Goal: Information Seeking & Learning: Learn about a topic

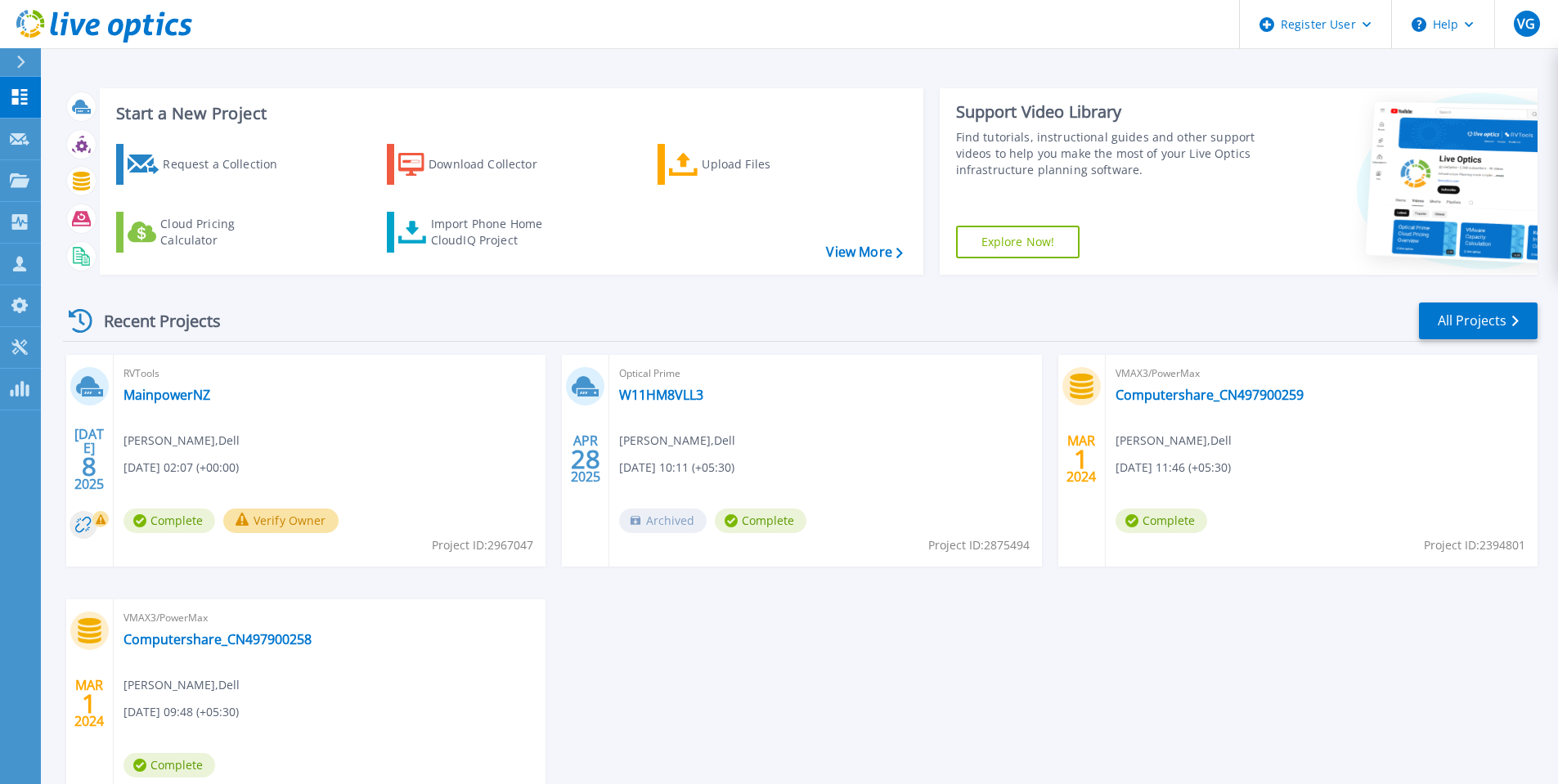
click at [782, 625] on div "JUL 8 2025 RVTools MainpowerNZ Varun Girish , Dell 07/08/2025, 02:07 (+00:00) C…" at bounding box center [794, 599] width 1488 height 489
click at [26, 185] on icon at bounding box center [19, 180] width 20 height 14
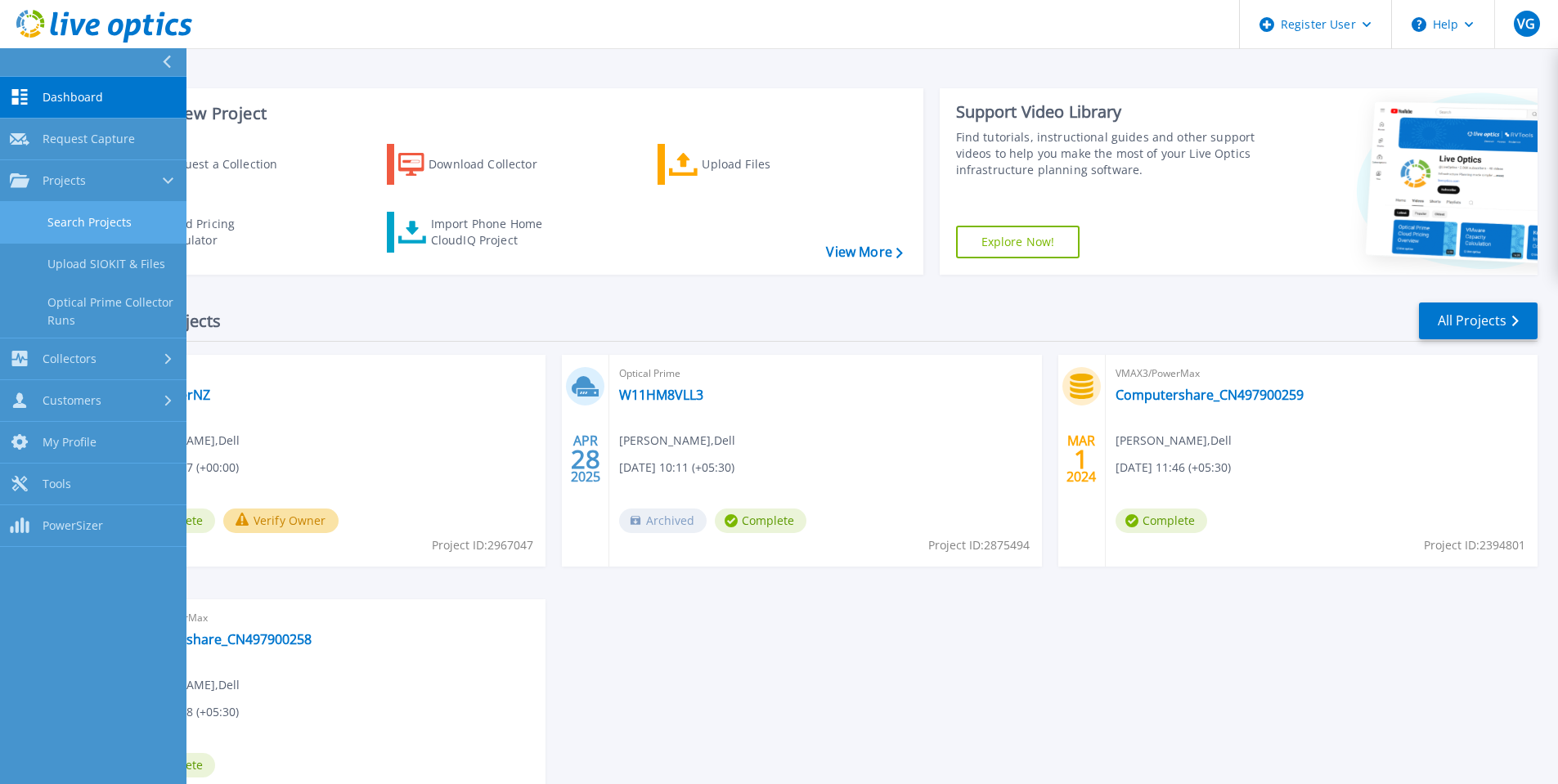
click at [147, 225] on link "Search Projects" at bounding box center [93, 223] width 186 height 42
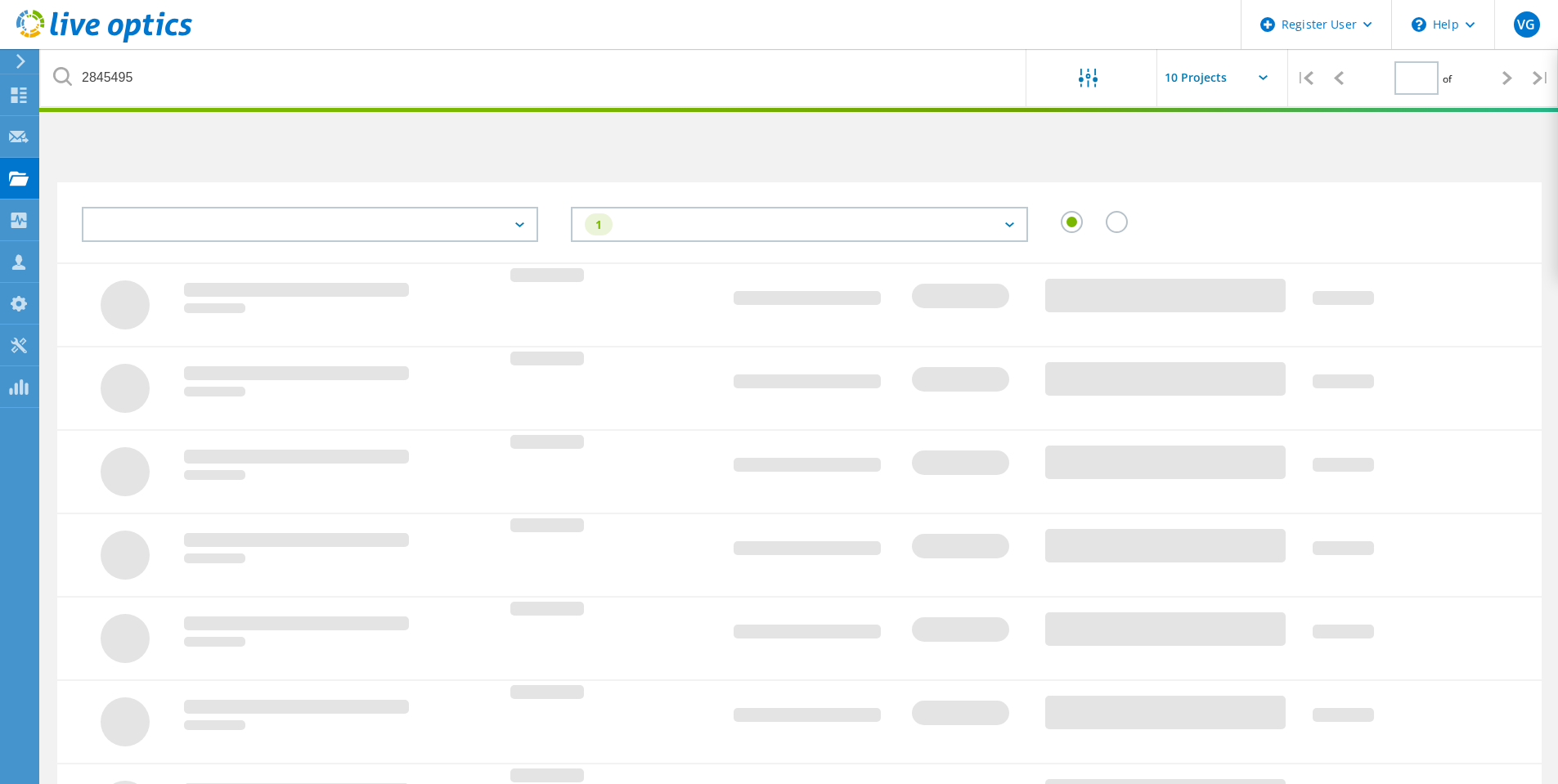
type input "1"
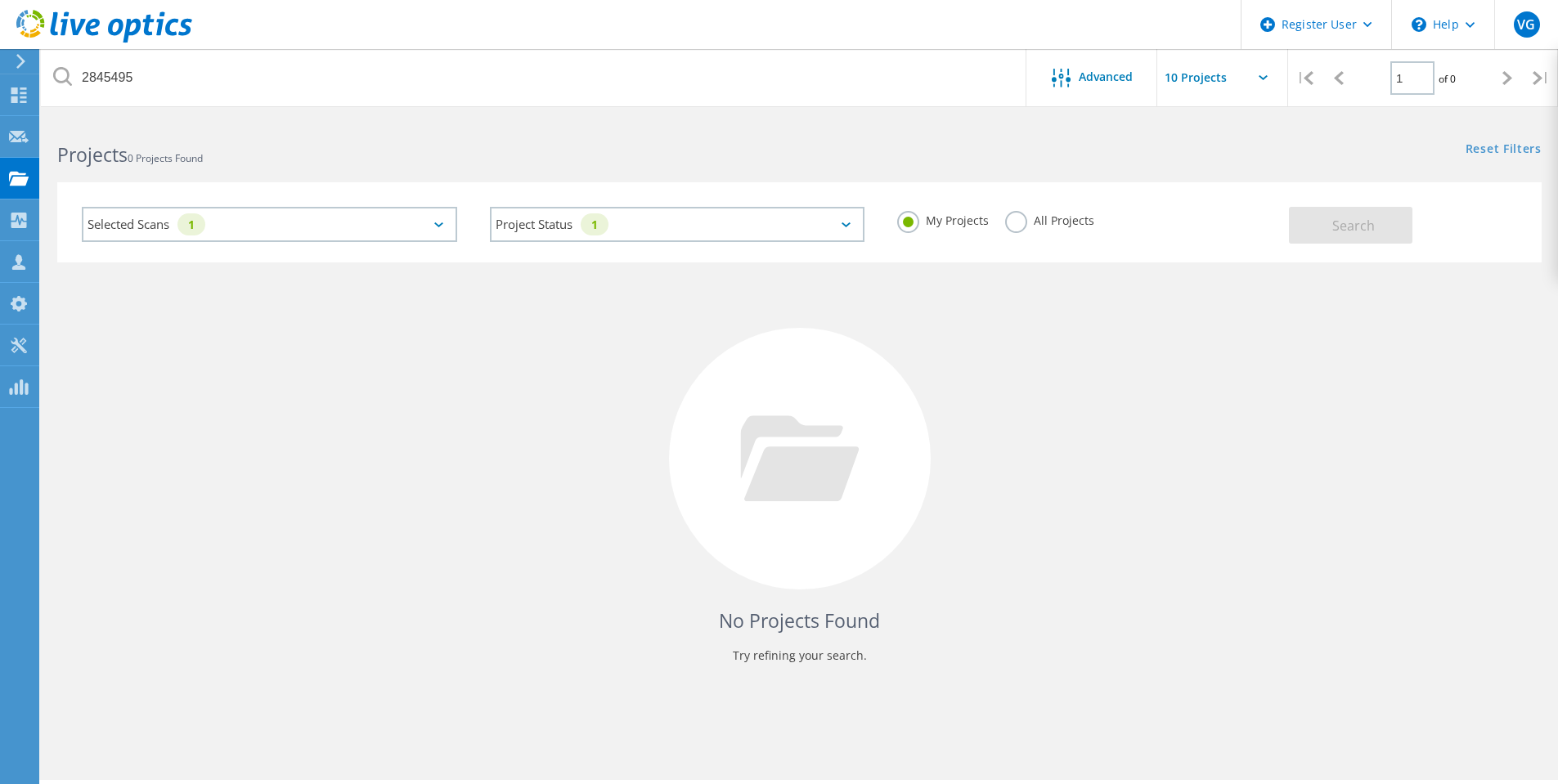
click at [1022, 219] on label "All Projects" at bounding box center [1049, 219] width 89 height 16
click at [0, 0] on input "All Projects" at bounding box center [0, 0] width 0 height 0
click at [1322, 239] on button "Search" at bounding box center [1351, 225] width 124 height 36
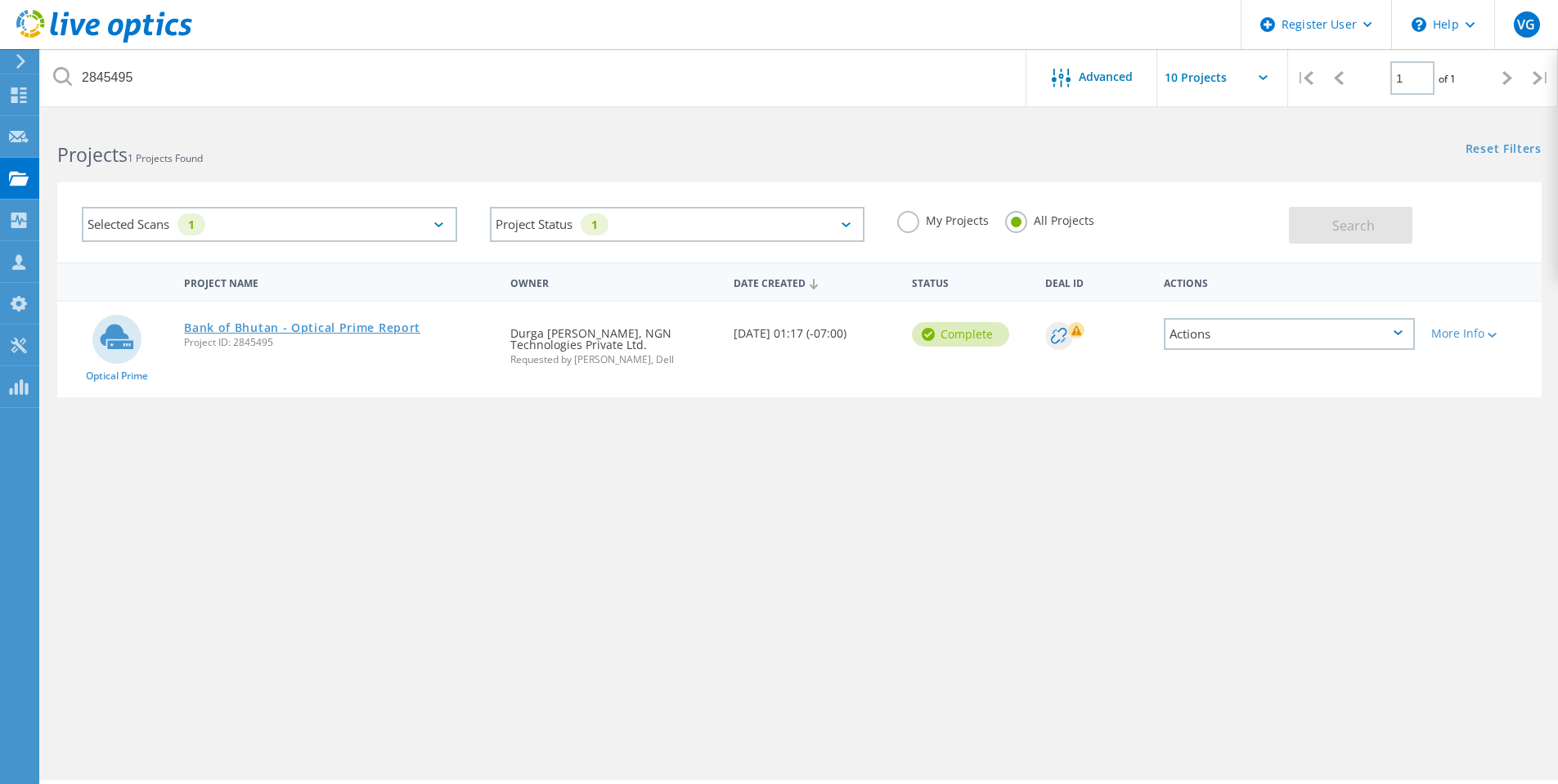
click at [366, 324] on link "Bank of Bhutan - Optical Prime Report" at bounding box center [302, 327] width 237 height 11
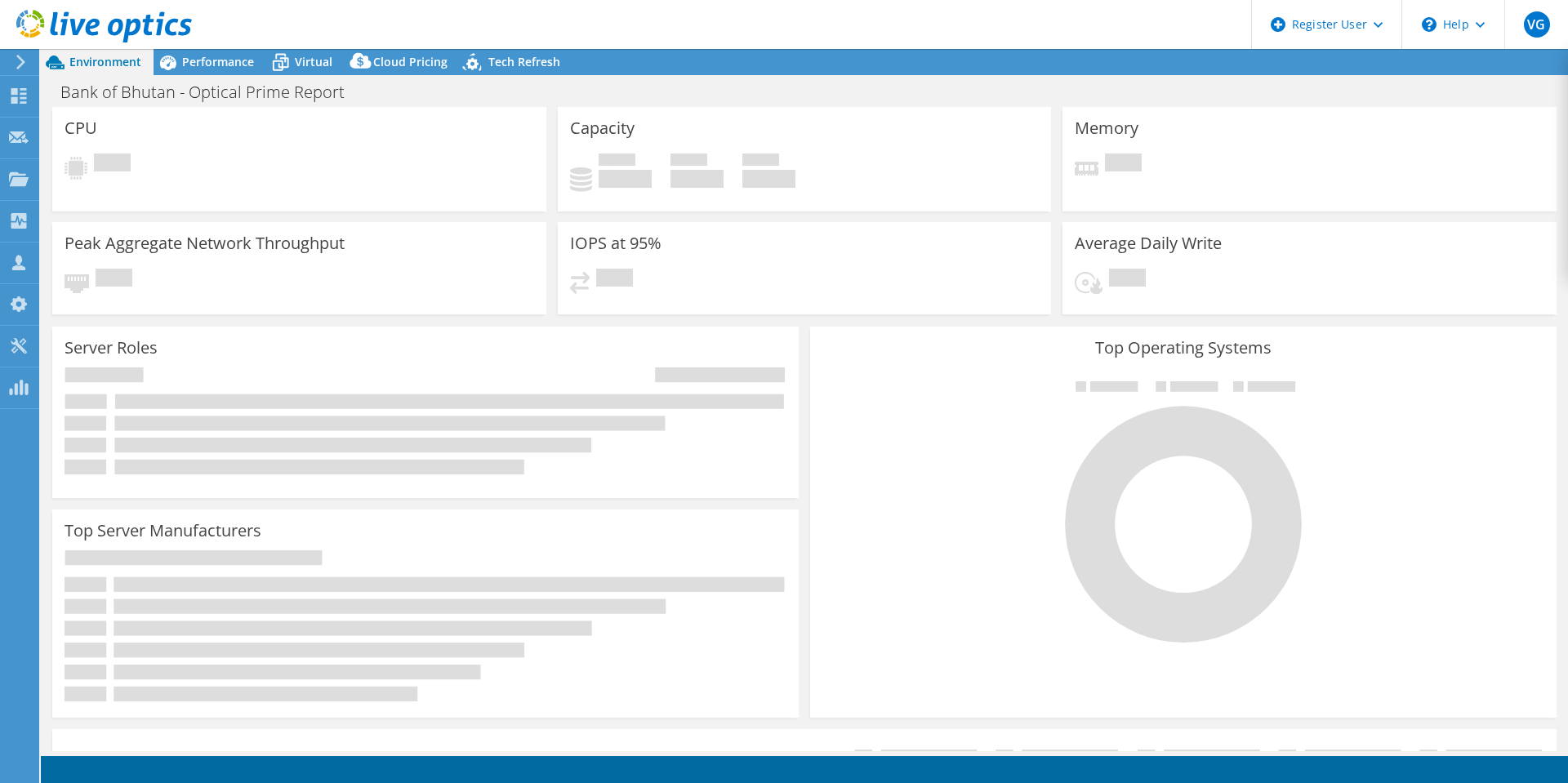
select select "USD"
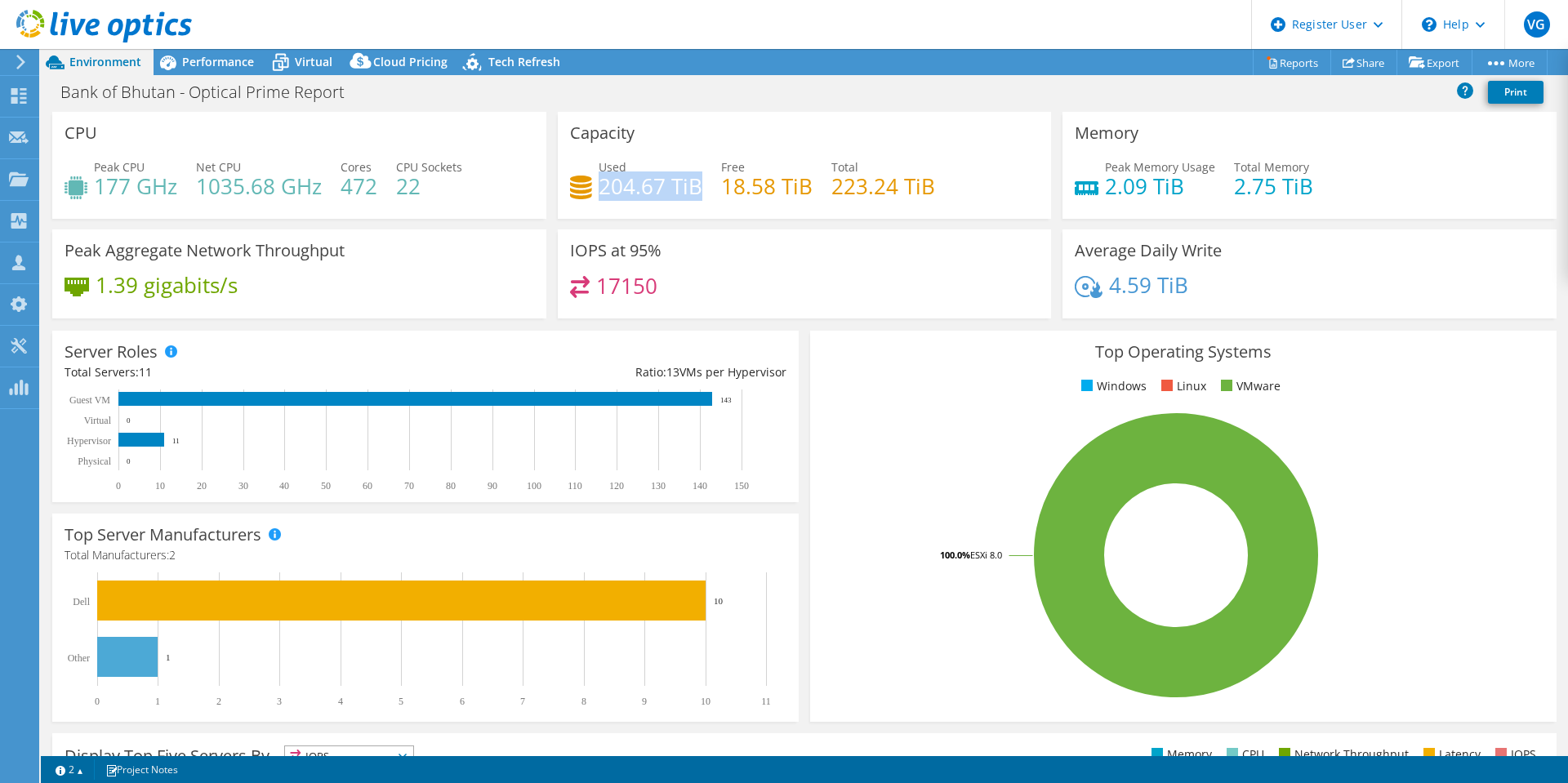
drag, startPoint x: 694, startPoint y: 189, endPoint x: 594, endPoint y: 191, distance: 100.0
click at [599, 191] on h4 "204.67 TiB" at bounding box center [651, 186] width 104 height 18
drag, startPoint x: 1185, startPoint y: 296, endPoint x: 1104, endPoint y: 270, distance: 85.1
click at [1104, 276] on div "4.59 TiB" at bounding box center [1309, 293] width 470 height 35
click at [1166, 311] on div "4.59 TiB" at bounding box center [1309, 293] width 470 height 35
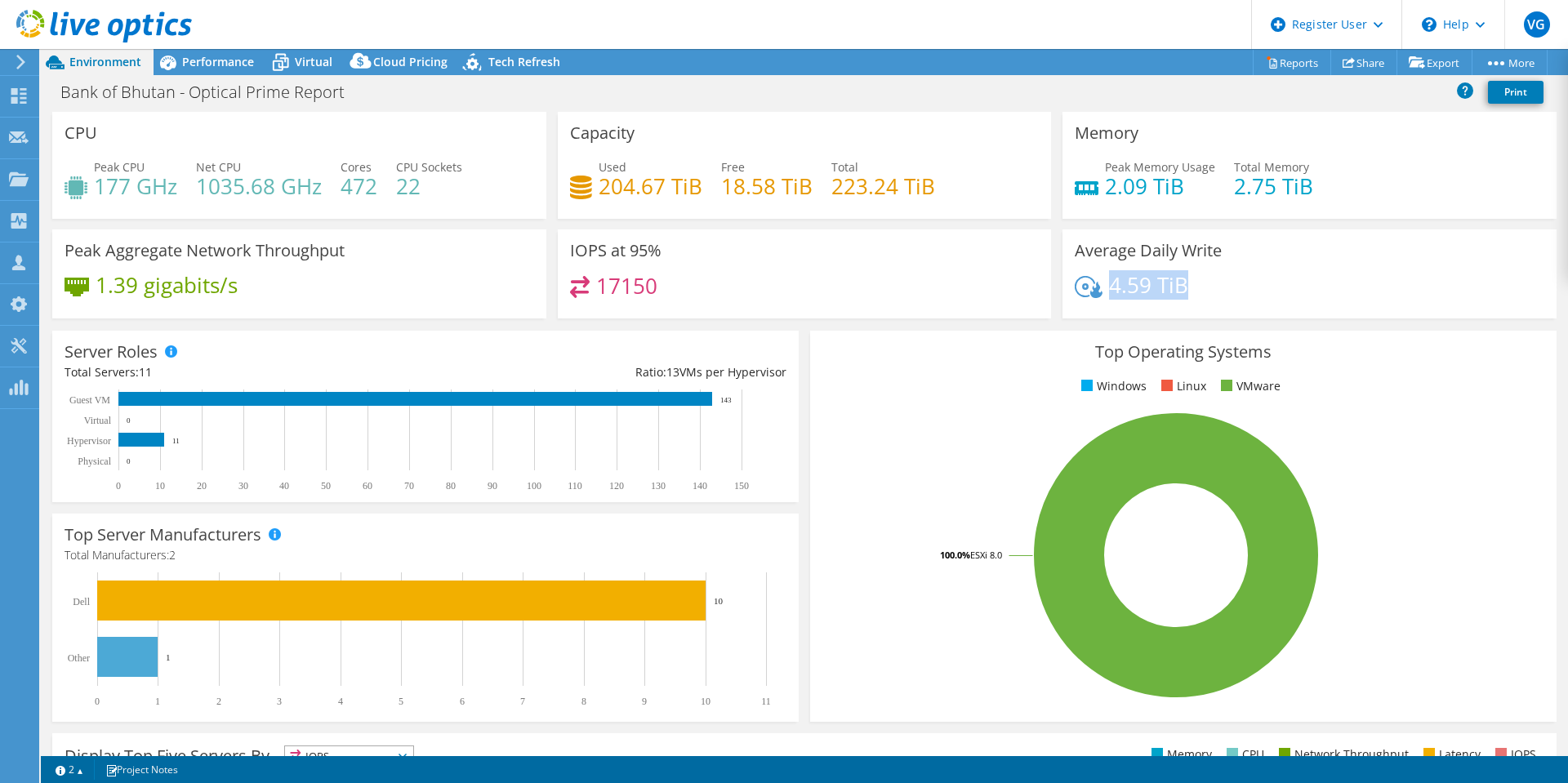
drag, startPoint x: 1177, startPoint y: 288, endPoint x: 1104, endPoint y: 280, distance: 73.4
click at [1109, 280] on h4 "4.59 TiB" at bounding box center [1149, 285] width 80 height 18
click at [761, 363] on div "Ratio: 13 VMs per Hypervisor" at bounding box center [606, 372] width 361 height 18
click at [860, 291] on div "17150" at bounding box center [805, 293] width 470 height 35
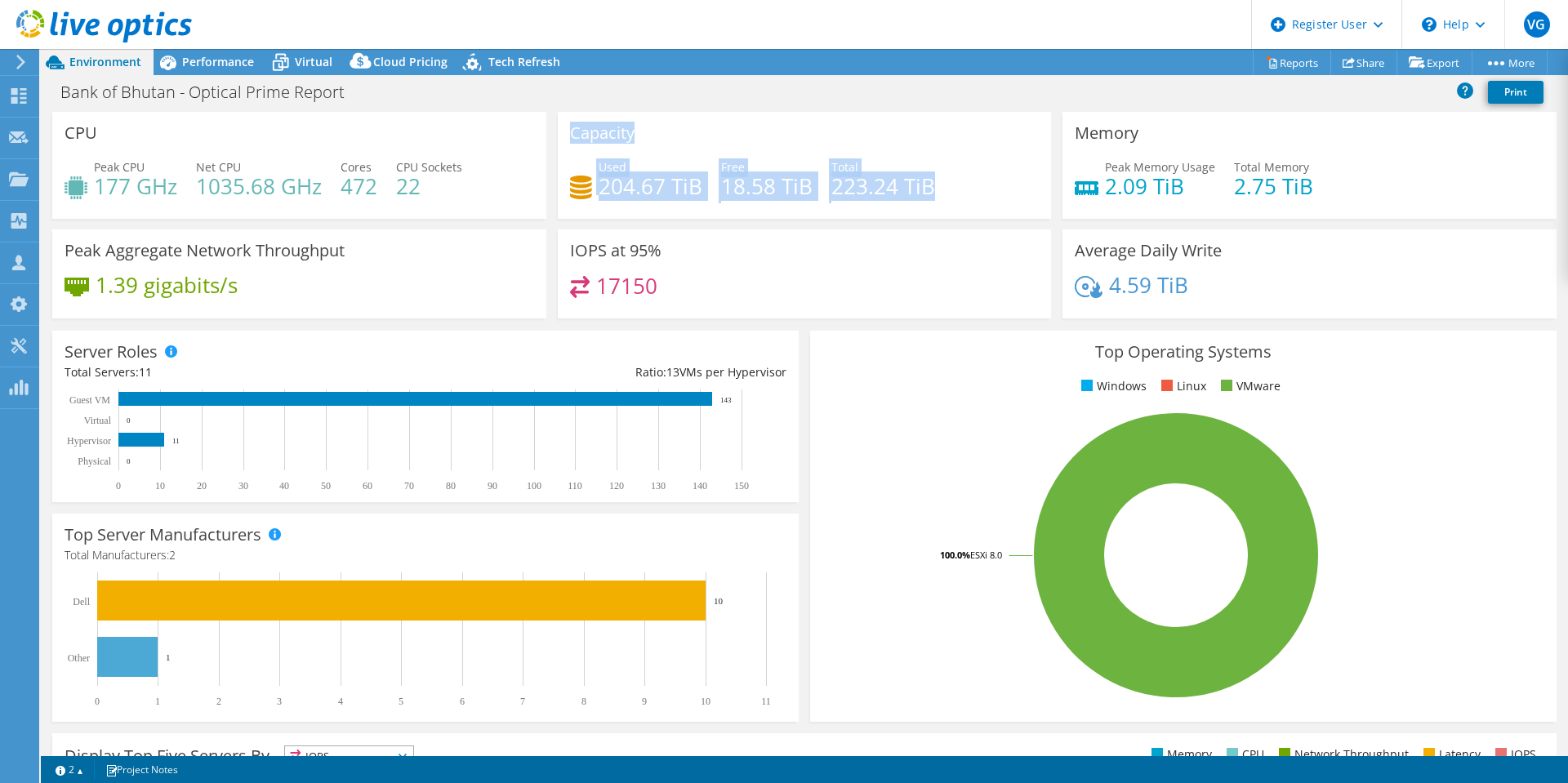
drag, startPoint x: 938, startPoint y: 166, endPoint x: 543, endPoint y: 170, distance: 395.0
click at [543, 170] on div "CPU Peak CPU 177 GHz Net CPU 1035.68 GHz Cores 472 CPU Sockets 22 Capacity Used…" at bounding box center [805, 220] width 1516 height 217
click at [832, 177] on h4 "223.24 TiB" at bounding box center [884, 186] width 104 height 18
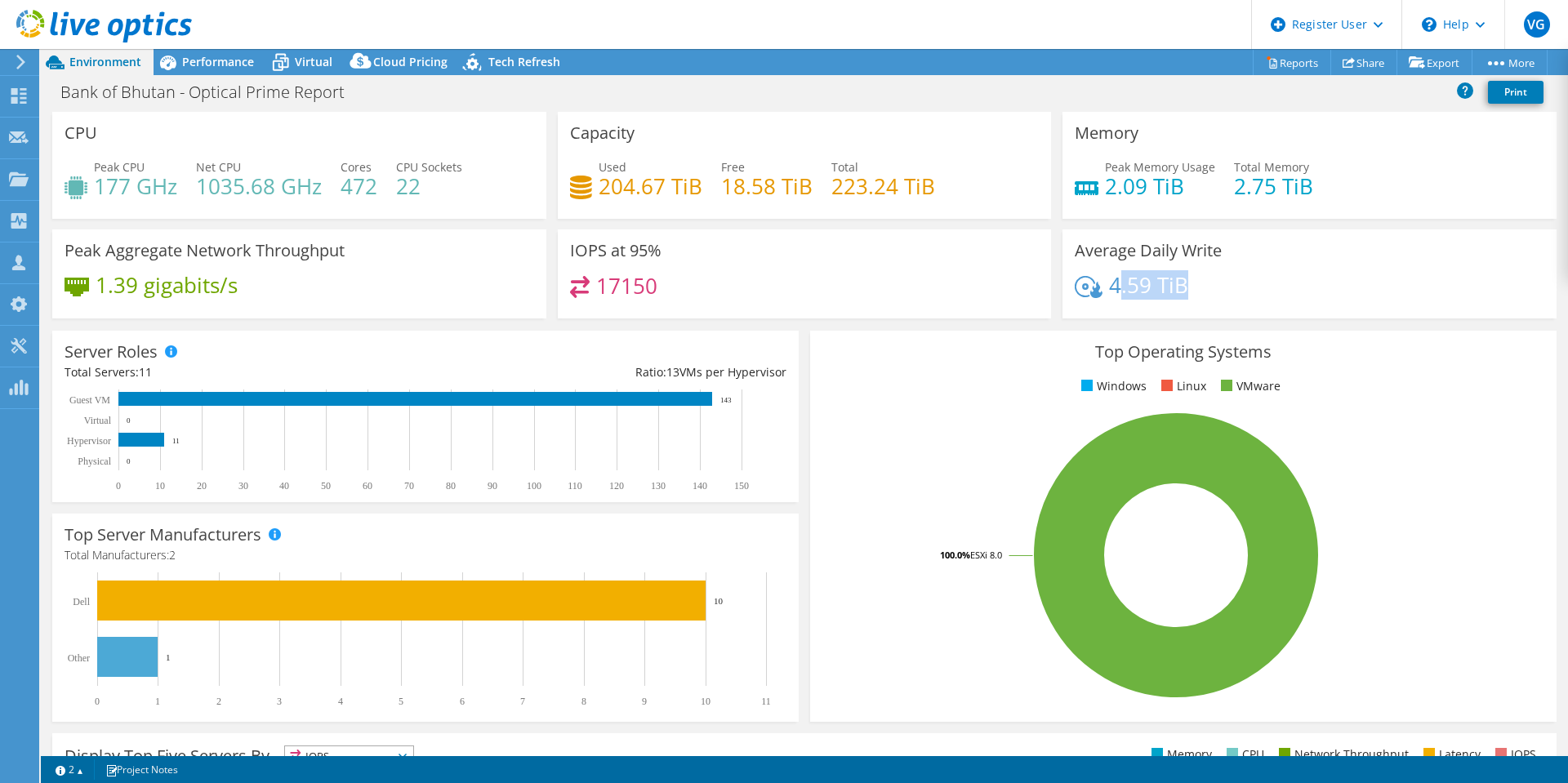
drag, startPoint x: 1183, startPoint y: 292, endPoint x: 1111, endPoint y: 279, distance: 73.2
click at [1111, 279] on div "4.59 TiB" at bounding box center [1309, 293] width 470 height 35
click at [1198, 291] on div "4.59 TiB" at bounding box center [1309, 293] width 470 height 35
click at [1167, 284] on div "4.59 TiB" at bounding box center [1309, 293] width 470 height 35
click at [179, 72] on icon at bounding box center [167, 62] width 29 height 29
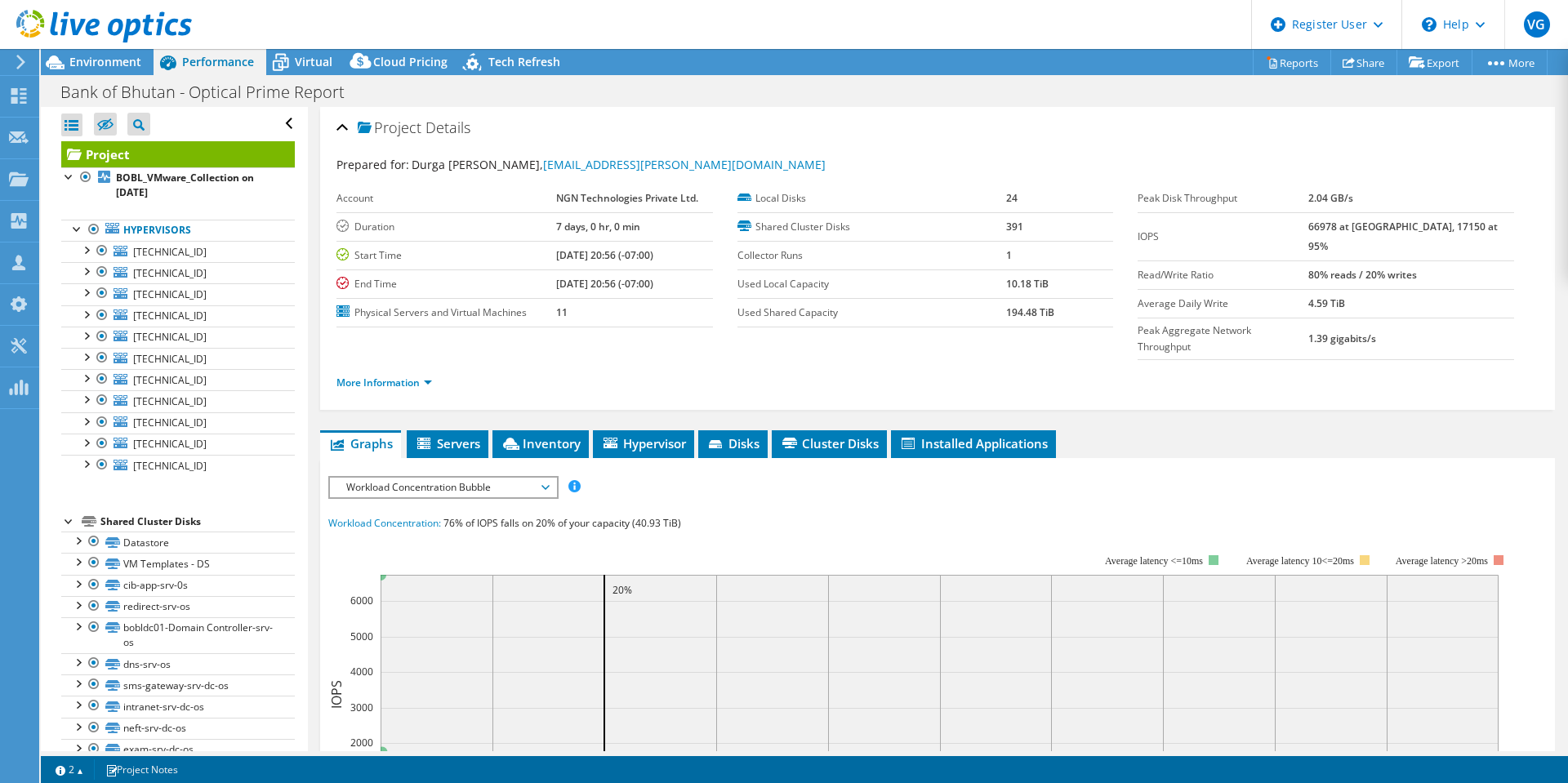
click at [433, 374] on li "More Information" at bounding box center [389, 382] width 106 height 18
click at [421, 375] on link "More Information" at bounding box center [384, 382] width 95 height 14
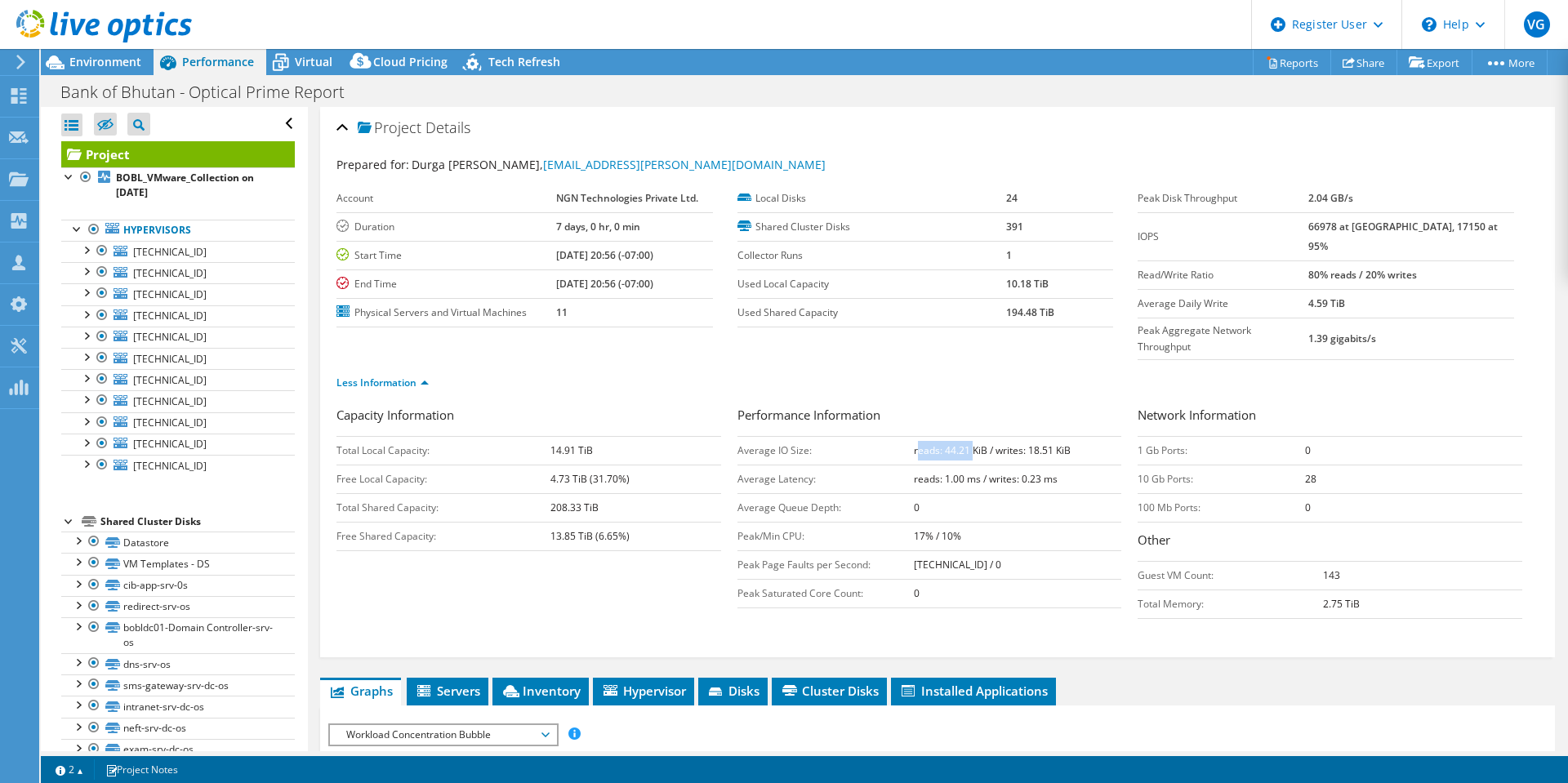
drag, startPoint x: 969, startPoint y: 414, endPoint x: 913, endPoint y: 405, distance: 56.7
click at [914, 436] on td "reads: 44.21 KiB / writes: 18.51 KiB" at bounding box center [1018, 450] width 209 height 29
click at [1051, 436] on td "reads: 44.21 KiB / writes: 18.51 KiB" at bounding box center [1018, 450] width 209 height 29
drag, startPoint x: 1049, startPoint y: 416, endPoint x: 1021, endPoint y: 415, distance: 28.0
click at [1021, 444] on b "reads: 44.21 KiB / writes: 18.51 KiB" at bounding box center [992, 451] width 157 height 14
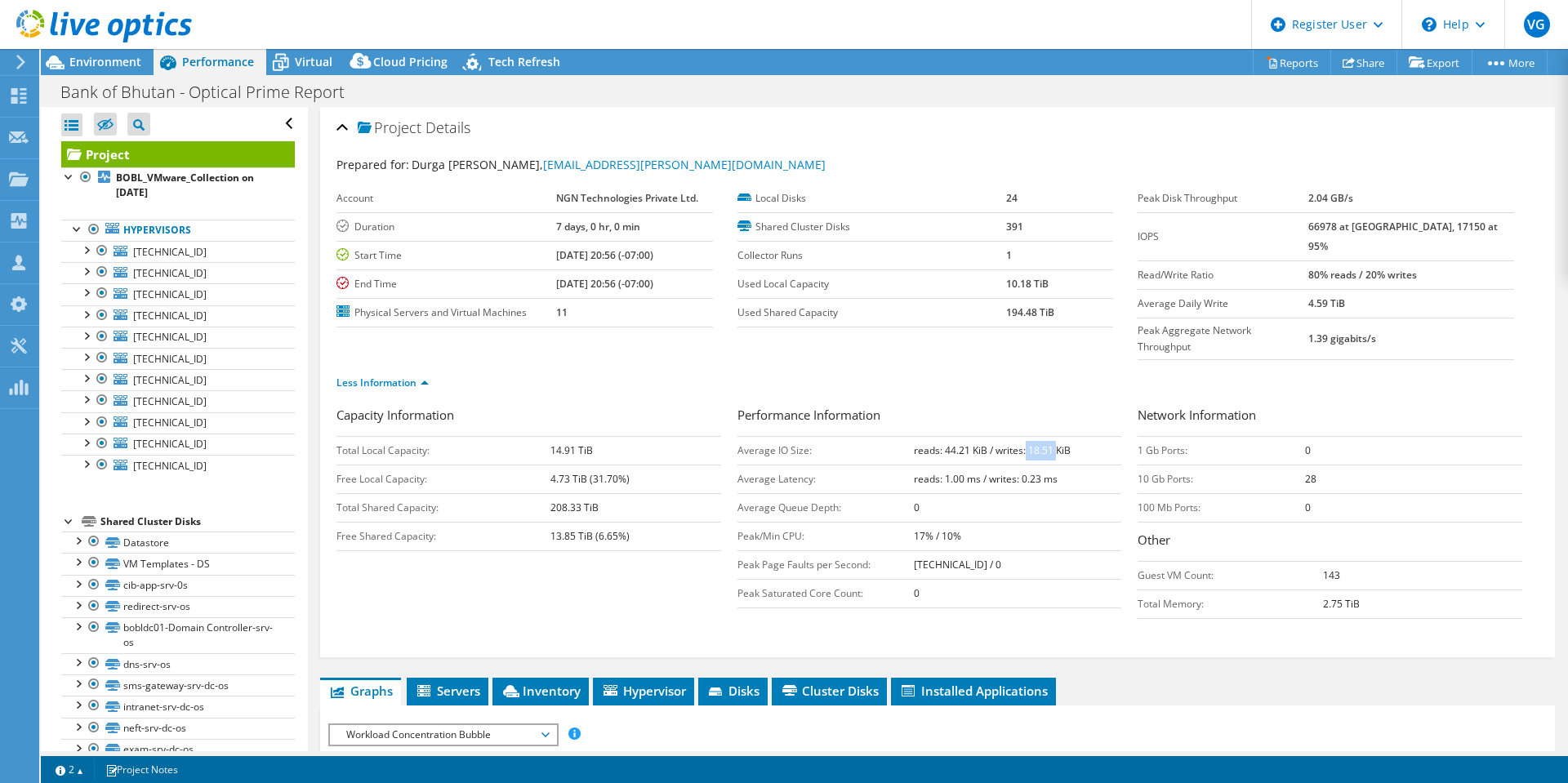
click at [1021, 444] on b "reads: 44.21 KiB / writes: 18.51 KiB" at bounding box center [992, 451] width 157 height 14
drag, startPoint x: 1345, startPoint y: 257, endPoint x: 1567, endPoint y: 274, distance: 222.6
click at [1567, 274] on article "Project Details Prepared for: Durga [PERSON_NAME], [EMAIL_ADDRESS][PERSON_NAME]…" at bounding box center [938, 429] width 1261 height 645
click at [1484, 290] on td "4.59 TiB" at bounding box center [1411, 303] width 206 height 29
click at [114, 57] on span "Environment" at bounding box center [105, 61] width 72 height 16
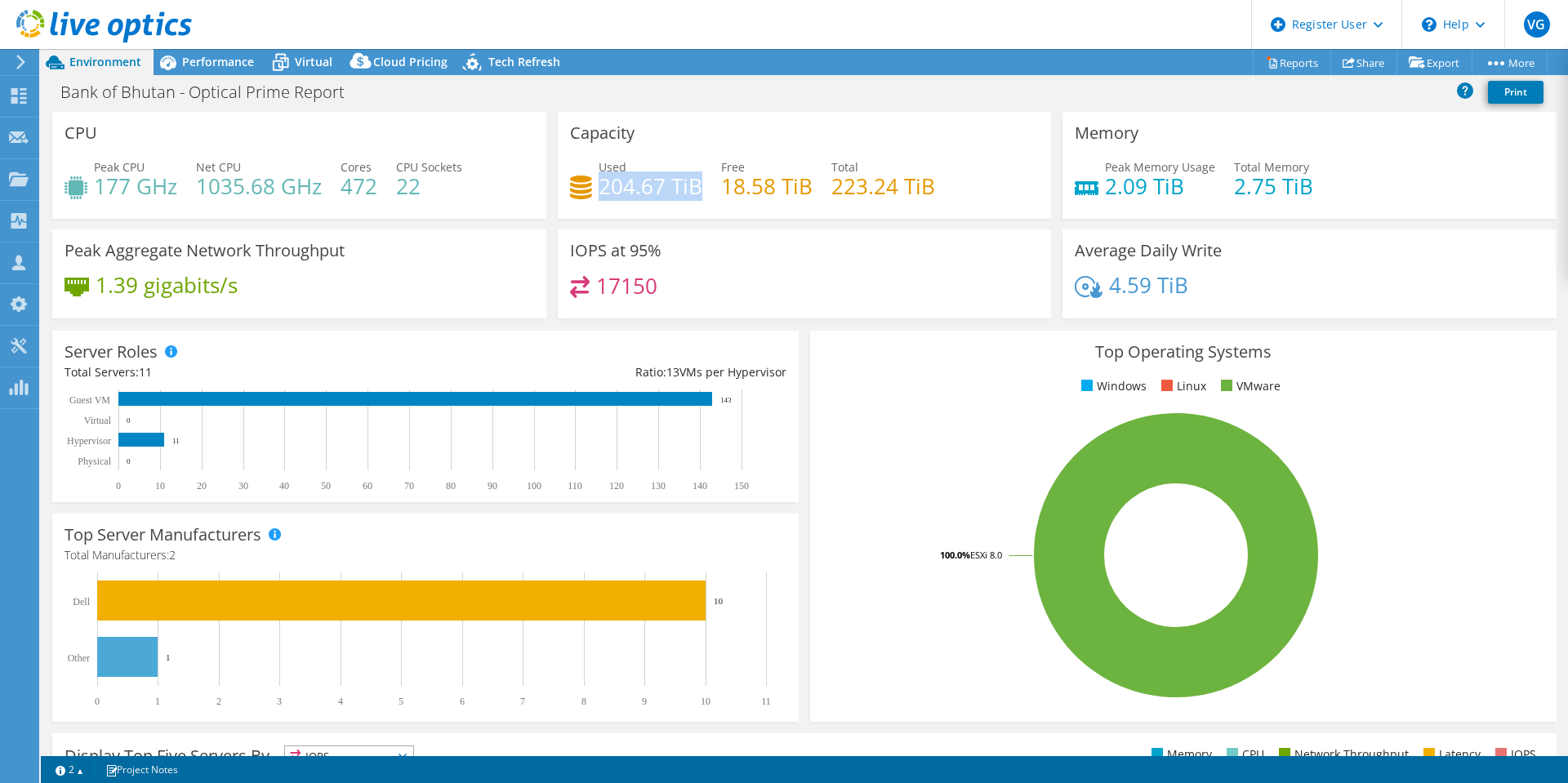
drag, startPoint x: 594, startPoint y: 194, endPoint x: 692, endPoint y: 188, distance: 98.2
click at [692, 188] on h4 "204.67 TiB" at bounding box center [651, 186] width 104 height 18
